Goal: Navigation & Orientation: Find specific page/section

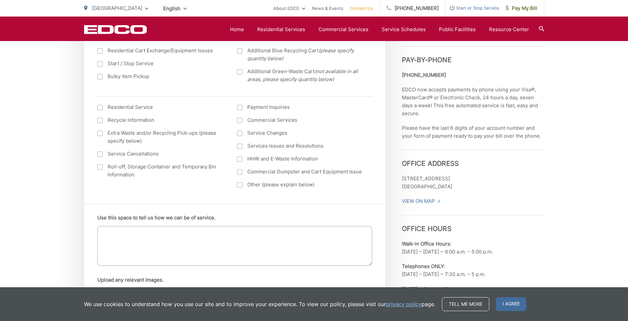
scroll to position [232, 0]
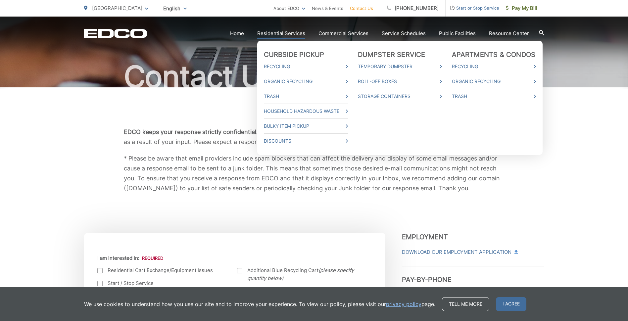
scroll to position [66, 0]
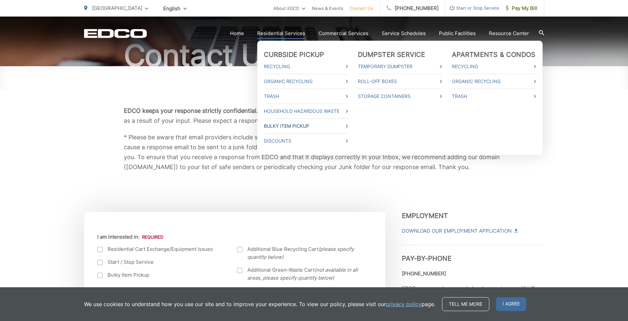
click at [291, 127] on link "Bulky Item Pickup" at bounding box center [306, 126] width 84 height 8
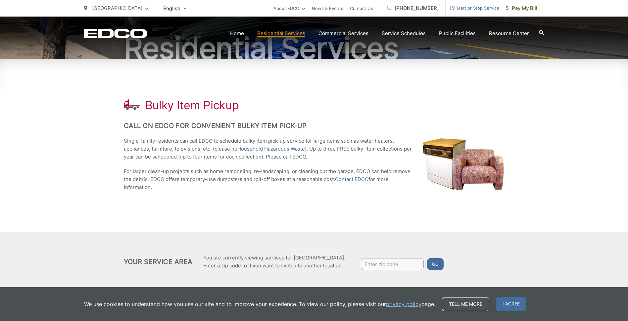
scroll to position [85, 0]
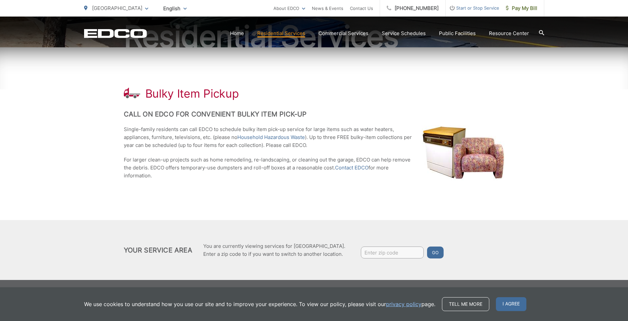
click at [435, 250] on button "Go" at bounding box center [435, 253] width 17 height 12
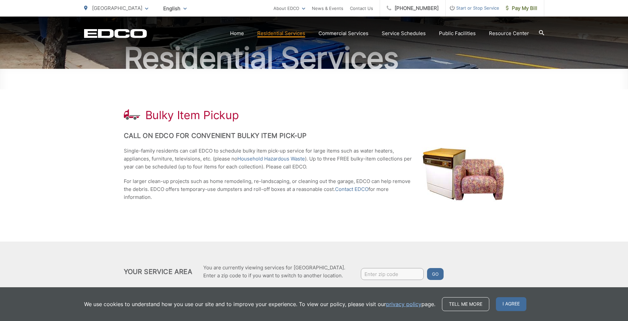
scroll to position [52, 0]
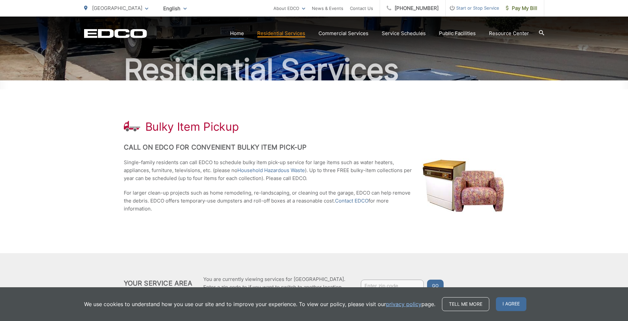
click at [241, 35] on link "Home" at bounding box center [237, 33] width 14 height 8
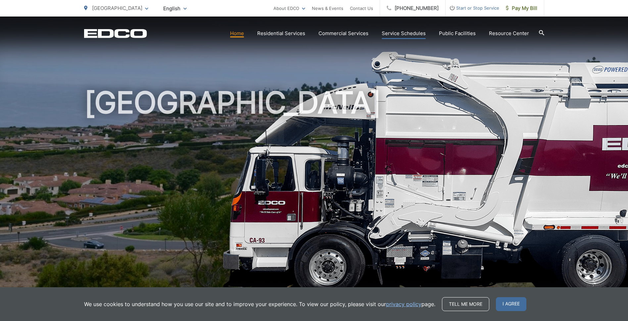
click at [417, 35] on link "Service Schedules" at bounding box center [404, 33] width 44 height 8
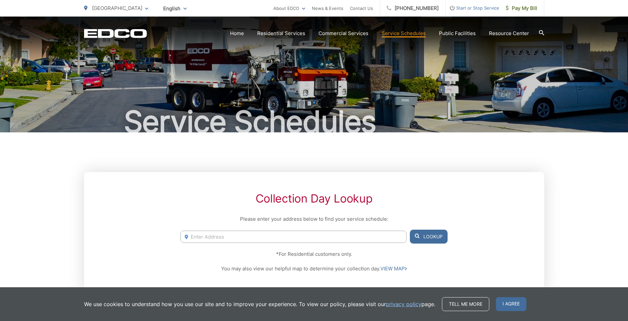
drag, startPoint x: 208, startPoint y: 112, endPoint x: 202, endPoint y: 145, distance: 33.9
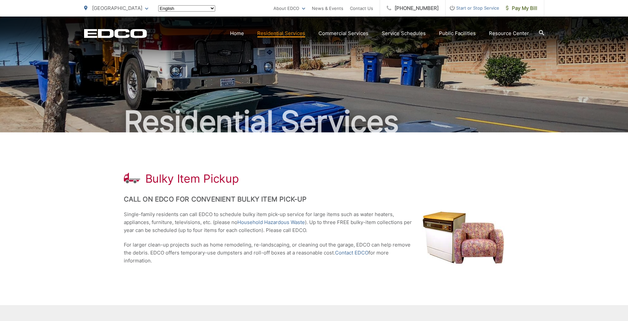
scroll to position [52, 0]
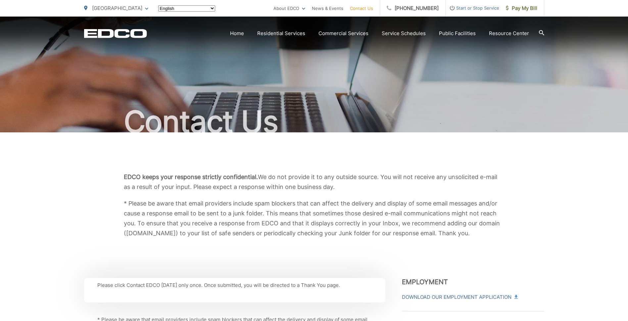
scroll to position [66, 0]
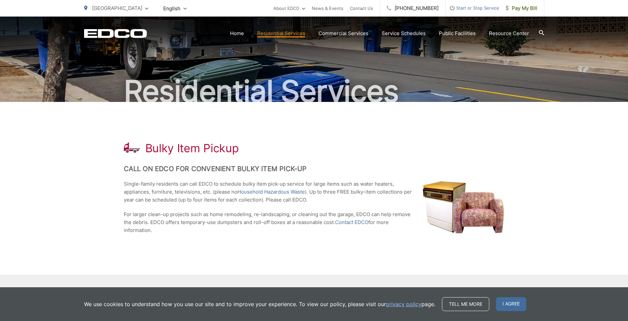
scroll to position [19, 0]
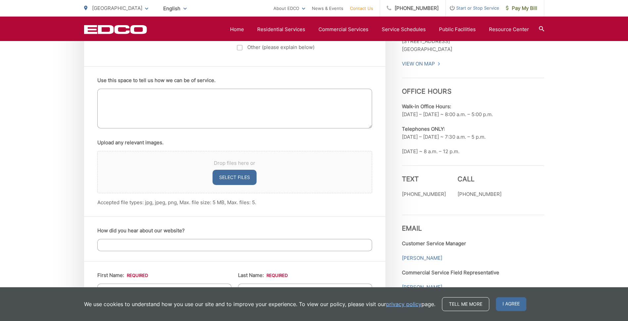
scroll to position [331, 0]
